Goal: Task Accomplishment & Management: Use online tool/utility

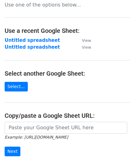
scroll to position [62, 0]
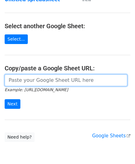
click at [30, 81] on input "url" at bounding box center [66, 80] width 123 height 12
paste input "[URL][DOMAIN_NAME]"
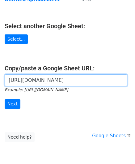
scroll to position [0, 137]
type input "[URL][DOMAIN_NAME]"
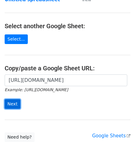
click at [14, 102] on input "Next" at bounding box center [13, 104] width 16 height 10
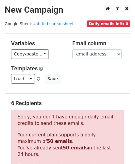
scroll to position [209, 0]
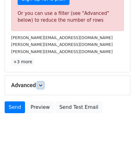
click at [42, 84] on icon at bounding box center [41, 85] width 4 height 4
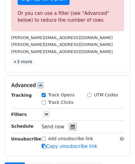
click at [71, 124] on icon at bounding box center [73, 126] width 4 height 4
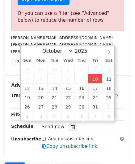
type input "2025-10-10 12:00"
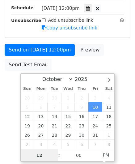
paste input "0"
type input "10"
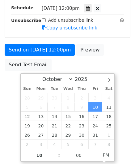
type input "2025-10-10 22:00"
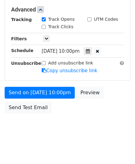
scroll to position [284, 0]
